Goal: Check status: Check status

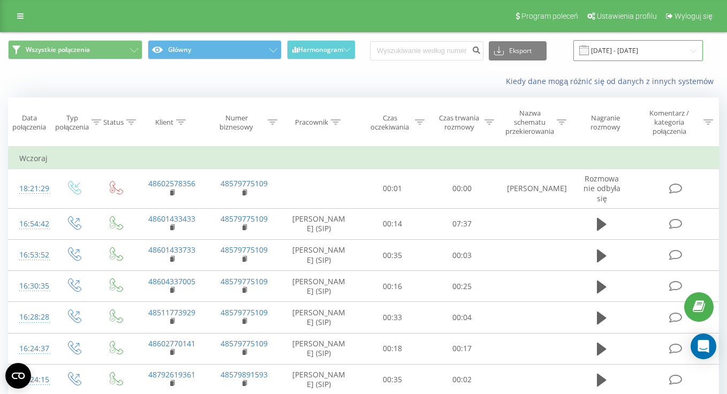
click at [644, 60] on input "[DATE] - [DATE]" at bounding box center [637, 50] width 129 height 21
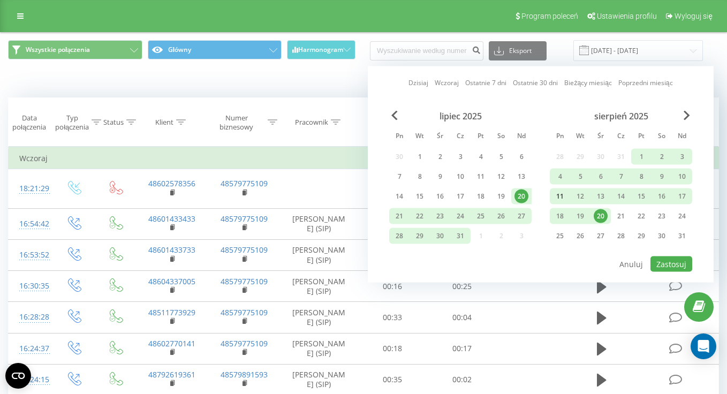
click at [554, 199] on div "11" at bounding box center [560, 196] width 14 height 14
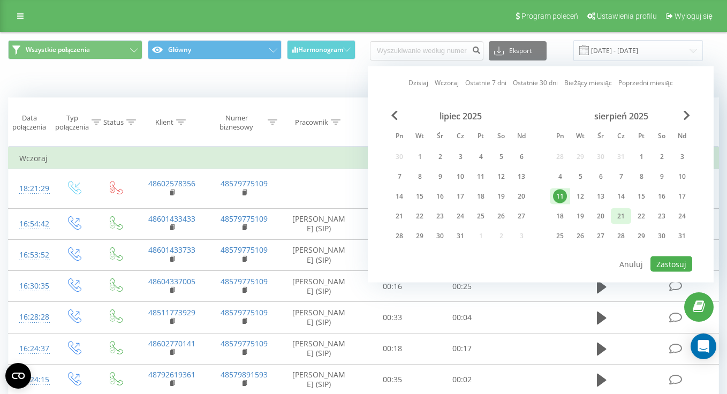
click at [621, 218] on div "21" at bounding box center [621, 216] width 14 height 14
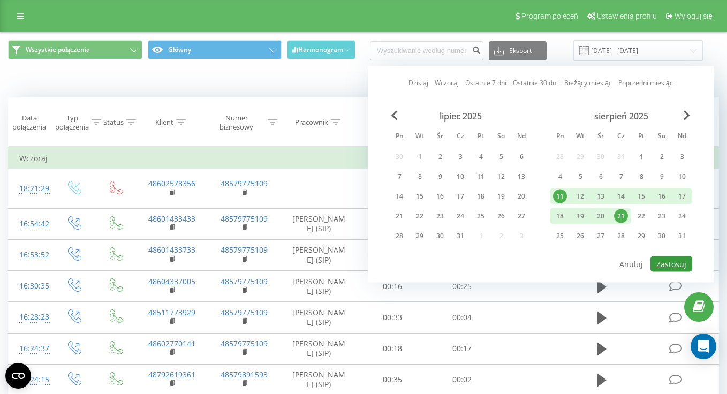
click at [665, 264] on button "Zastosuj" at bounding box center [671, 264] width 42 height 16
type input "[DATE] - [DATE]"
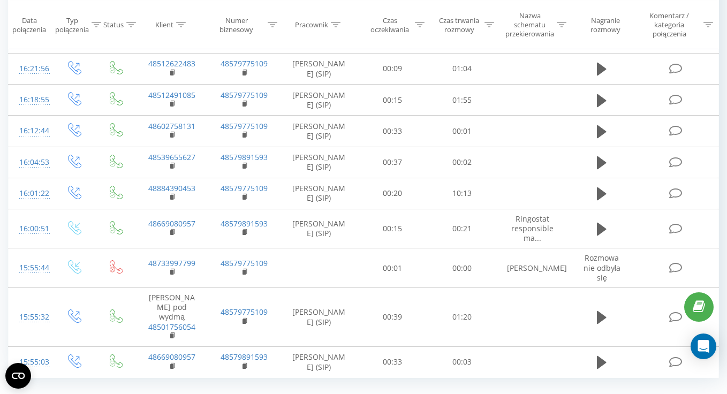
scroll to position [692, 0]
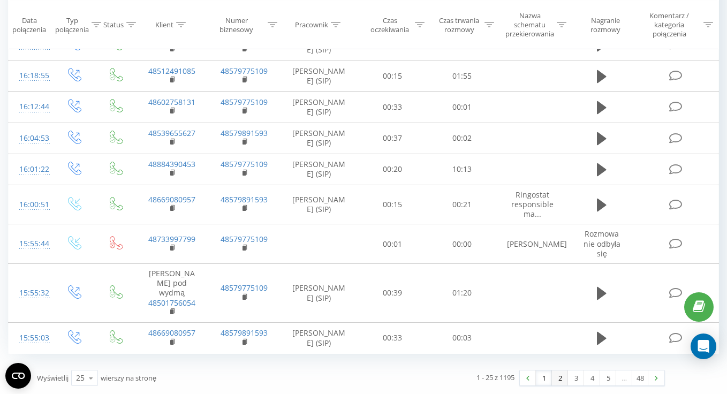
click at [559, 377] on link "2" at bounding box center [560, 377] width 16 height 15
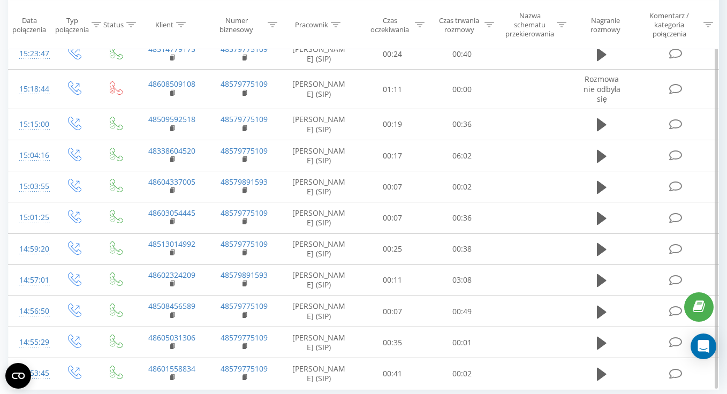
scroll to position [652, 0]
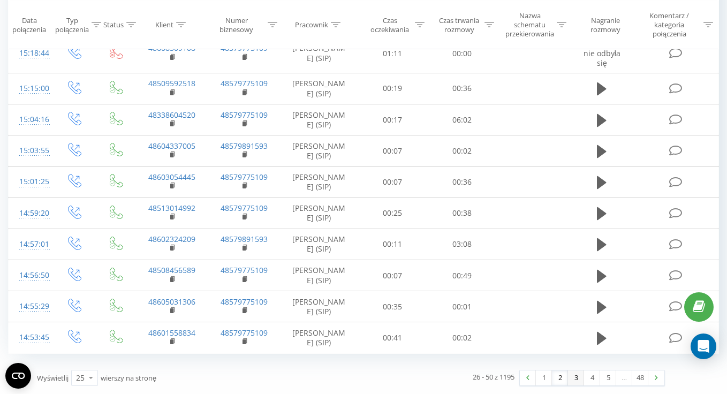
click at [576, 378] on link "3" at bounding box center [576, 377] width 16 height 15
